Goal: Navigation & Orientation: Find specific page/section

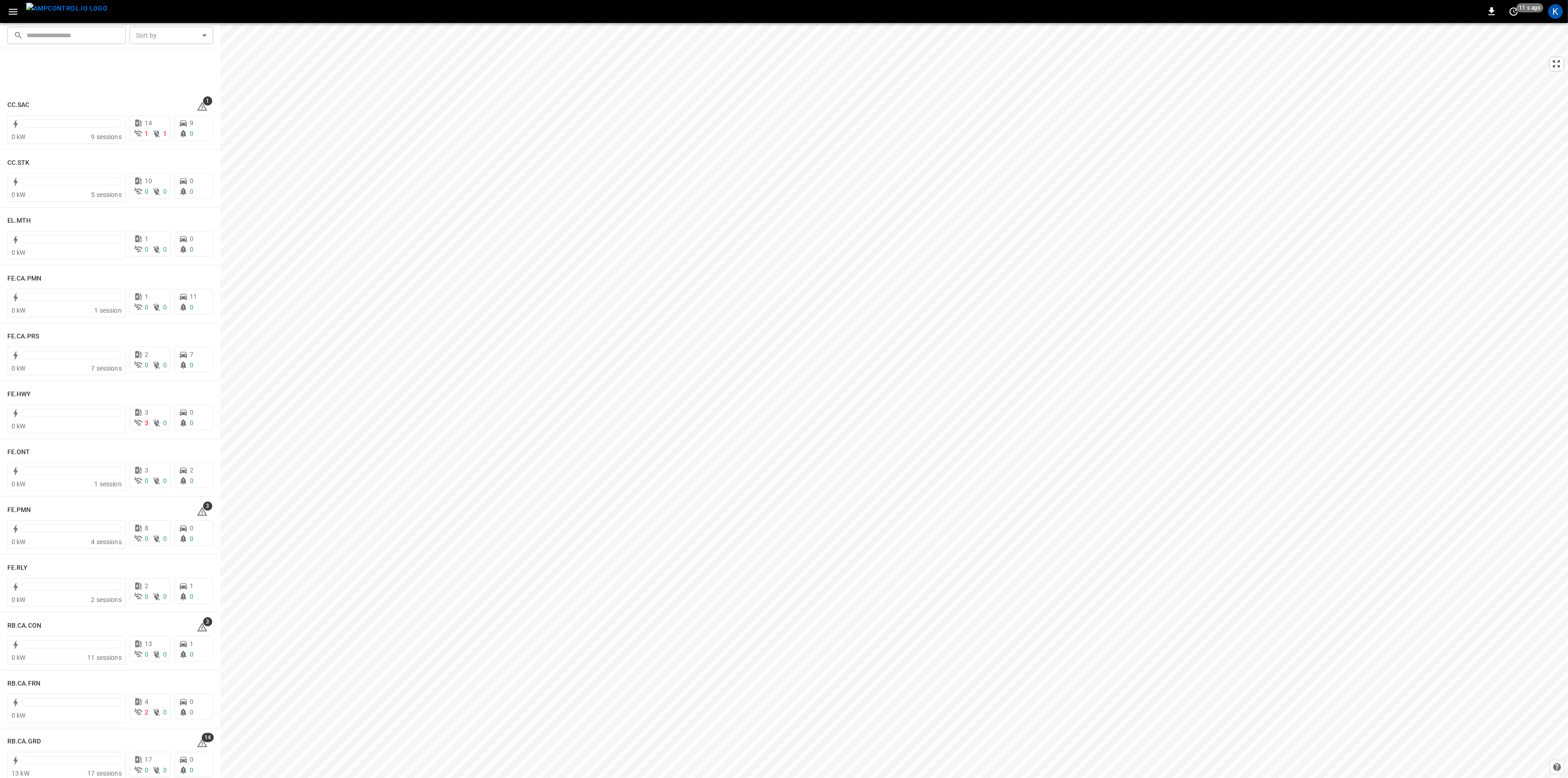
scroll to position [796, 0]
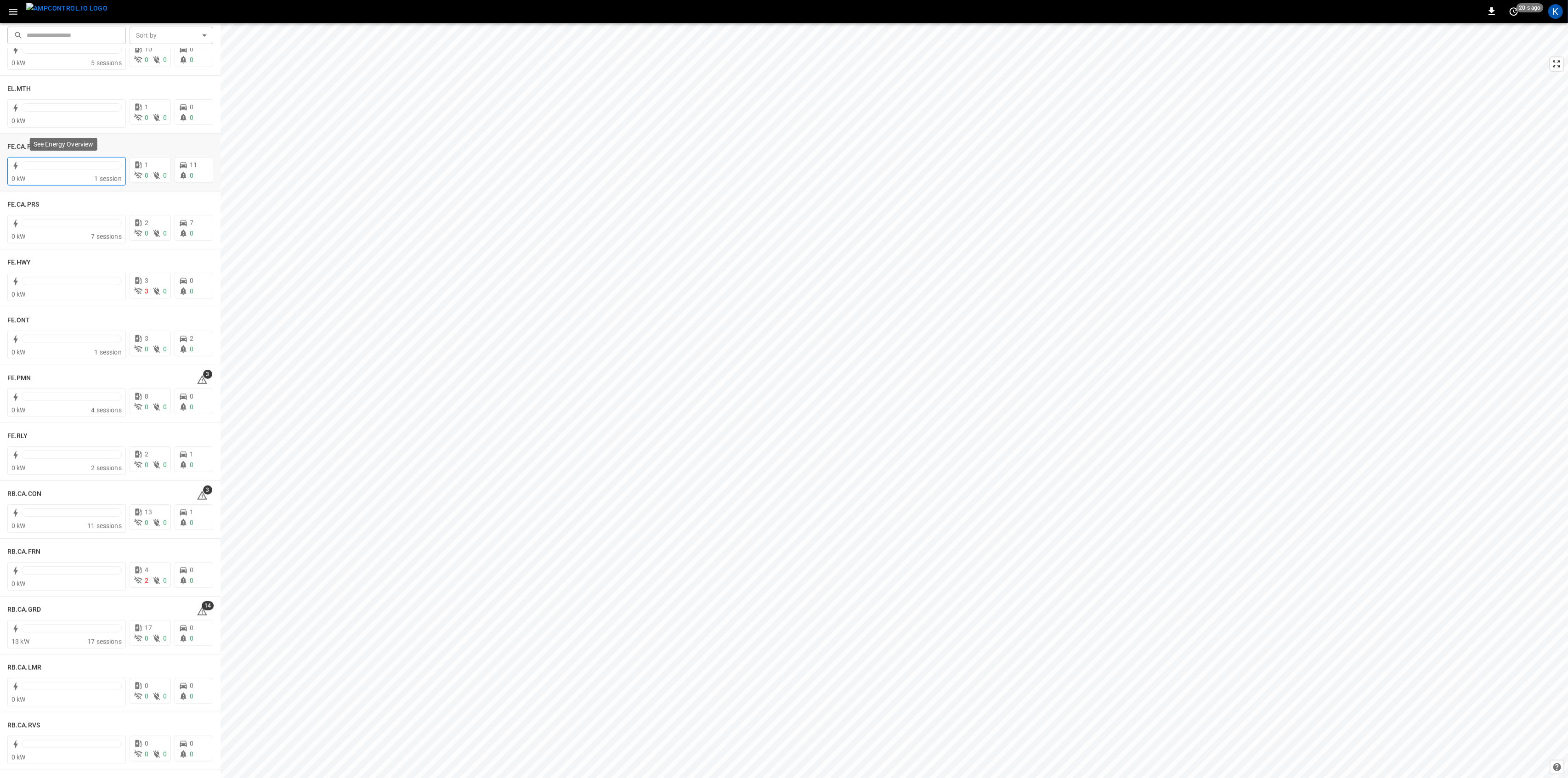
click at [89, 169] on div at bounding box center [71, 165] width 100 height 8
click at [91, 471] on span "4 sessions" at bounding box center [106, 471] width 31 height 7
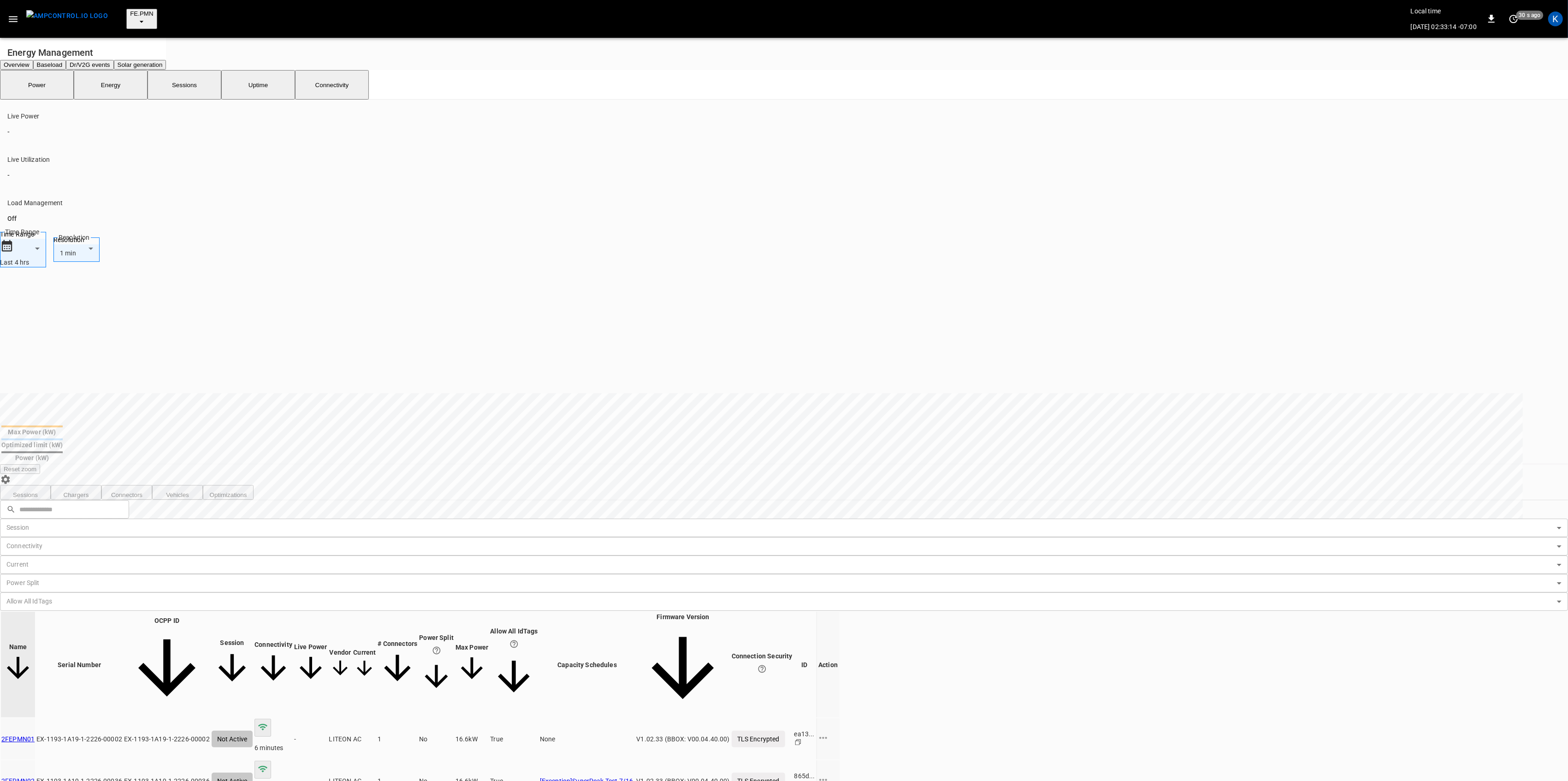
click at [34, 778] on link "2FEPMN02" at bounding box center [18, 781] width 33 height 7
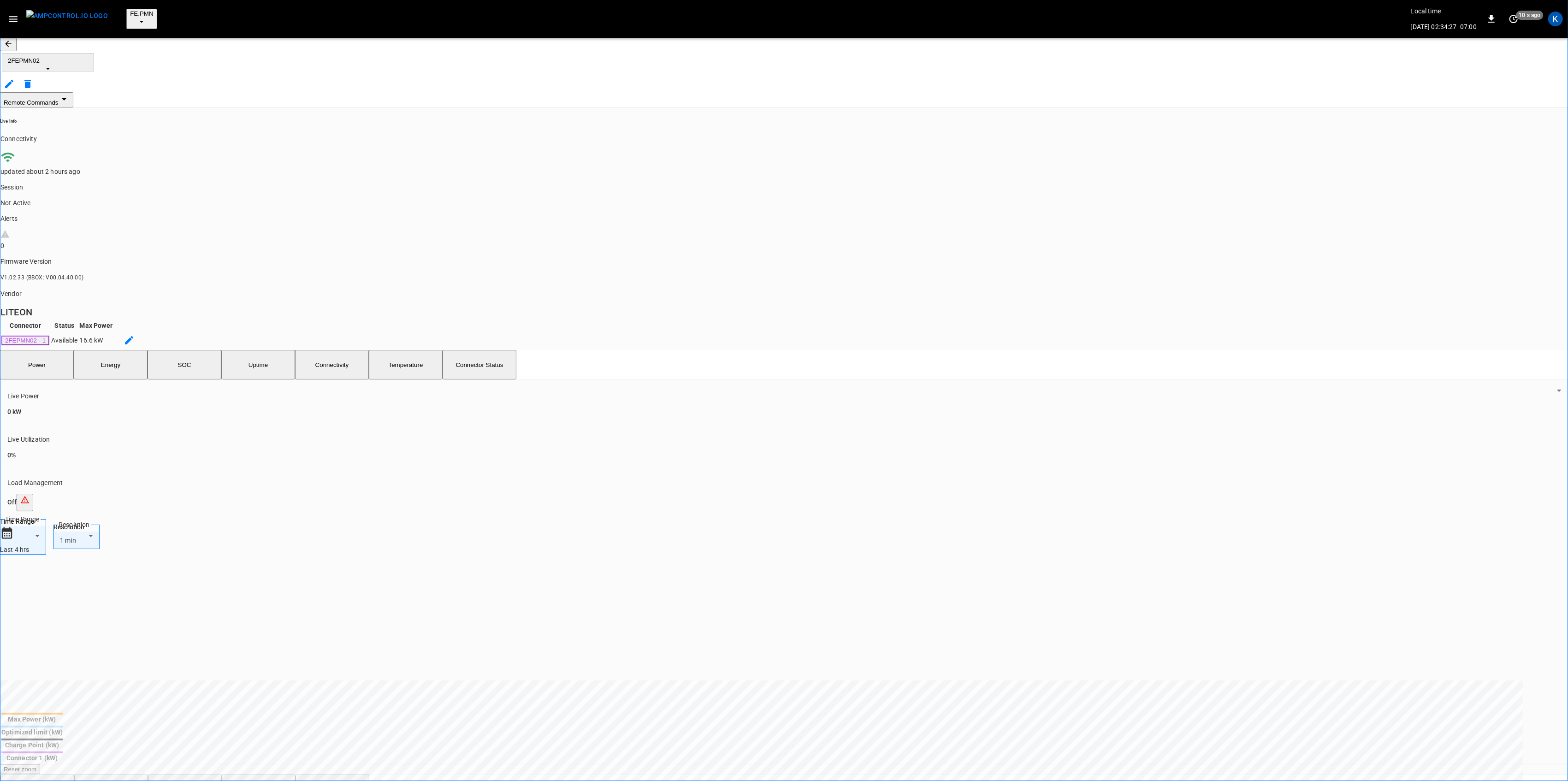
click at [13, 14] on icon "button" at bounding box center [13, 19] width 11 height 11
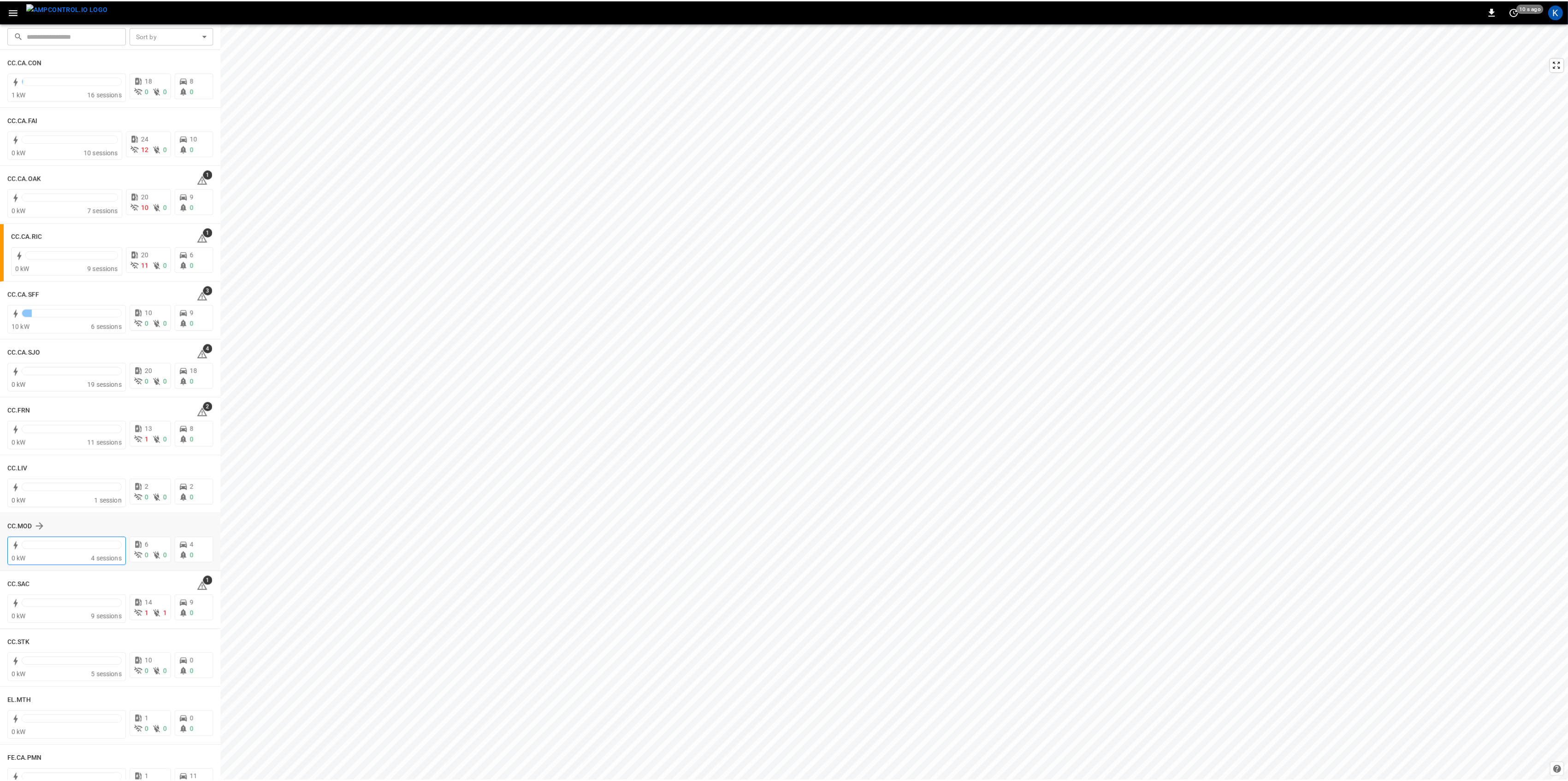
scroll to position [184, 0]
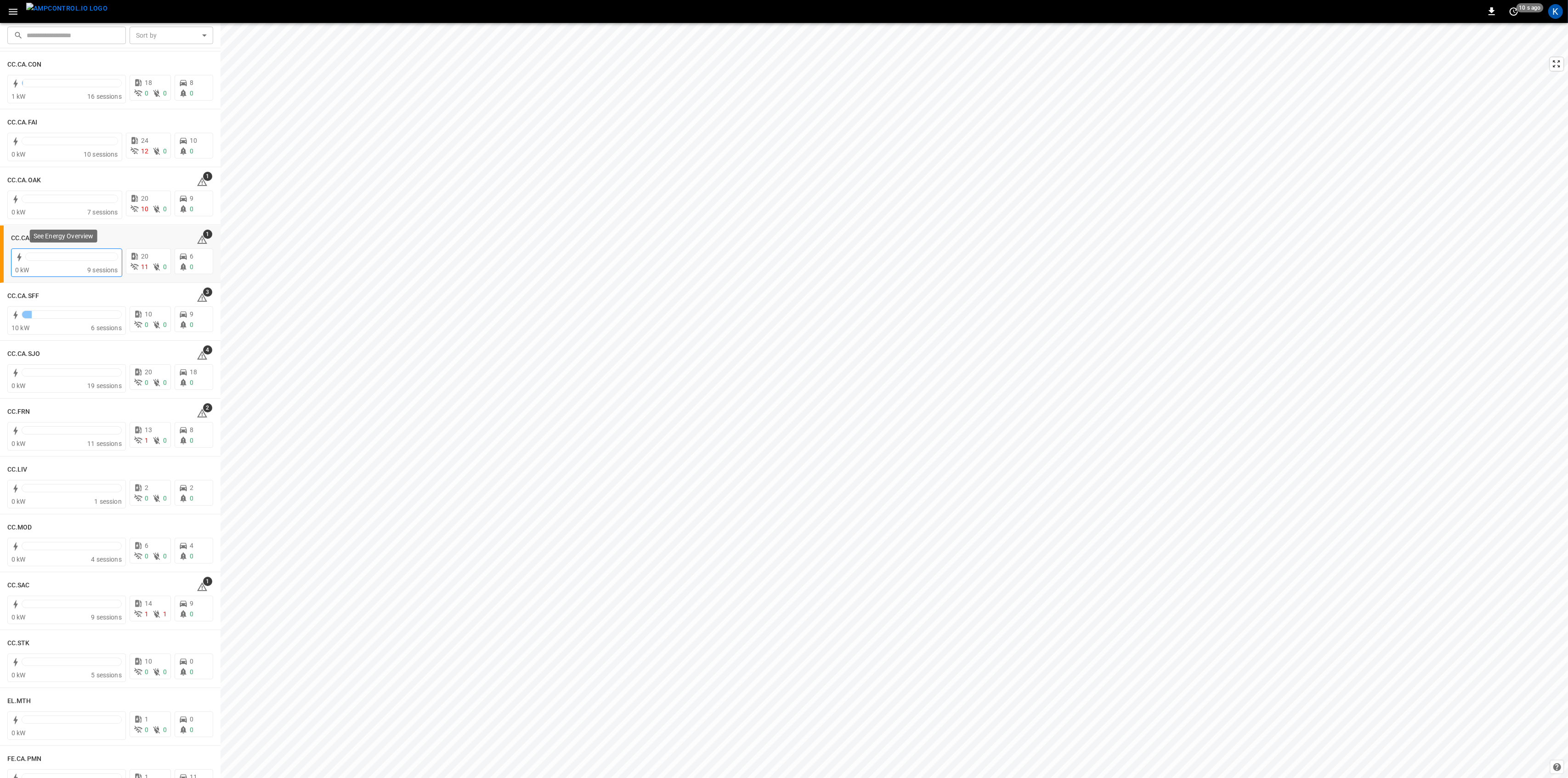
click at [65, 266] on div "0 kW" at bounding box center [51, 270] width 72 height 9
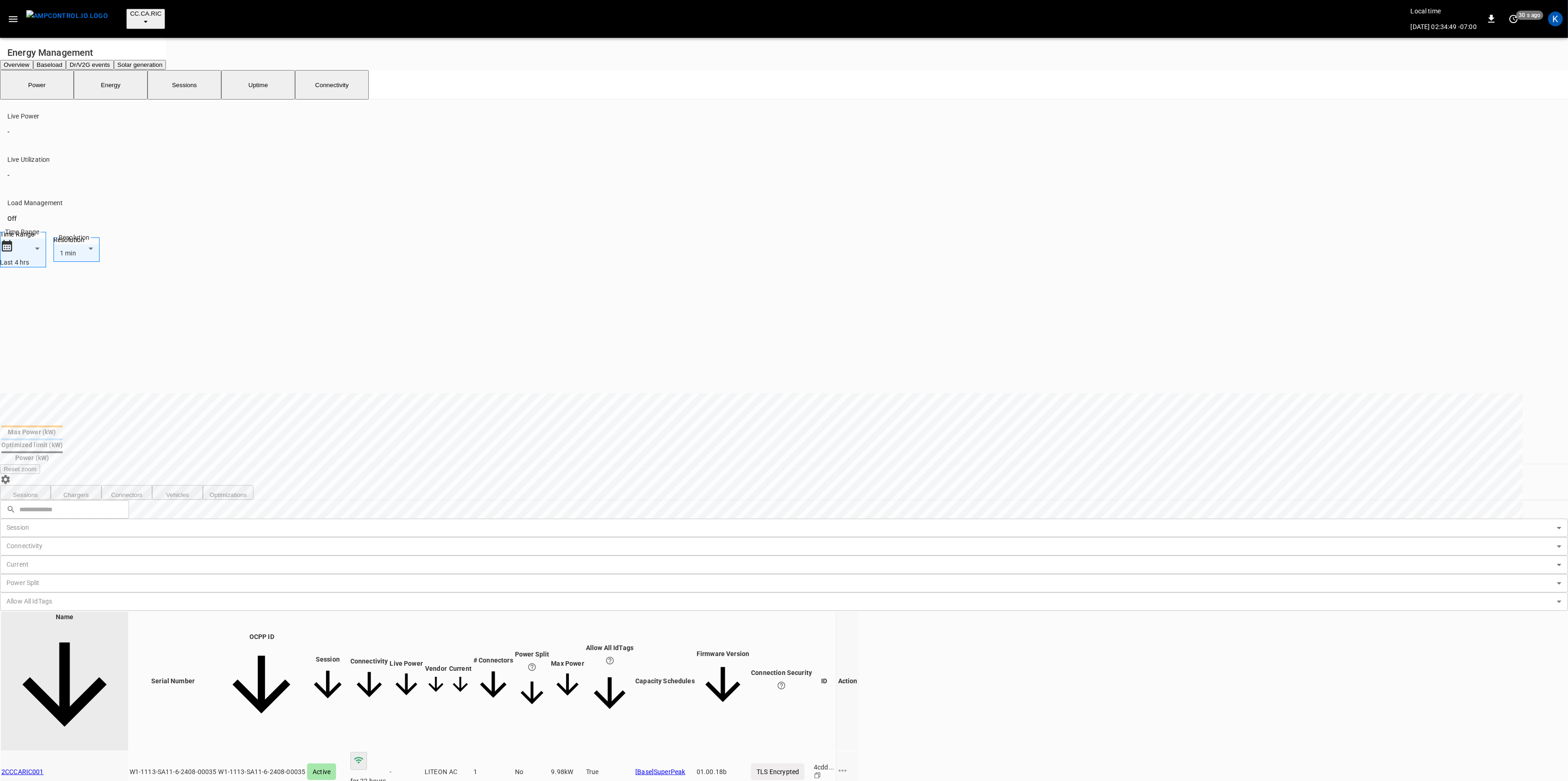
drag, startPoint x: 4, startPoint y: 12, endPoint x: 9, endPoint y: 12, distance: 5.0
click at [5, 12] on button "button" at bounding box center [13, 19] width 19 height 17
